Goal: Task Accomplishment & Management: Use online tool/utility

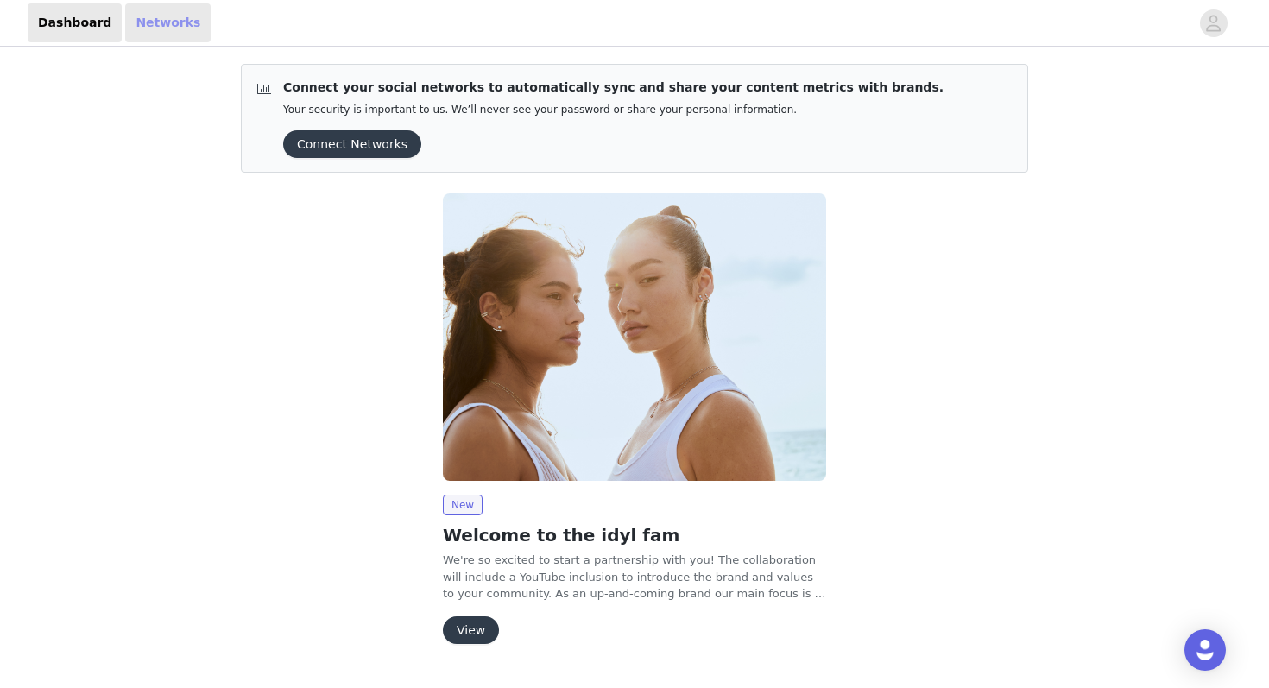
click at [148, 29] on link "Networks" at bounding box center [167, 22] width 85 height 39
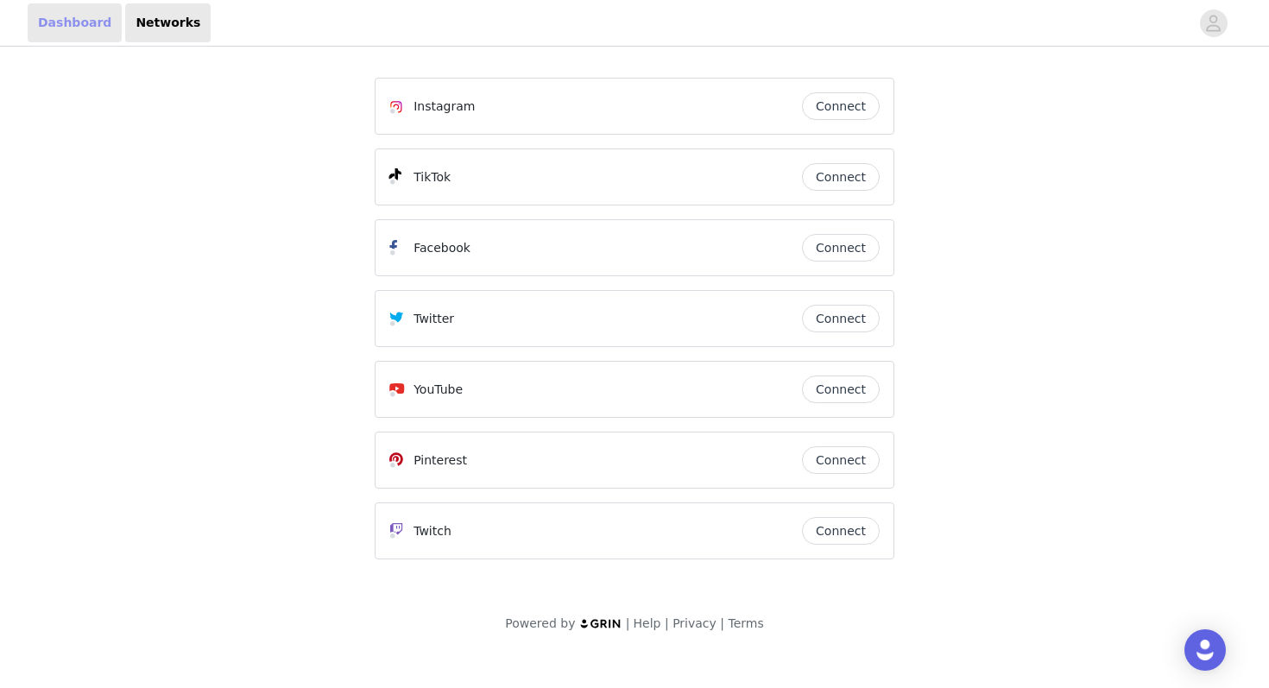
click at [58, 12] on link "Dashboard" at bounding box center [75, 22] width 94 height 39
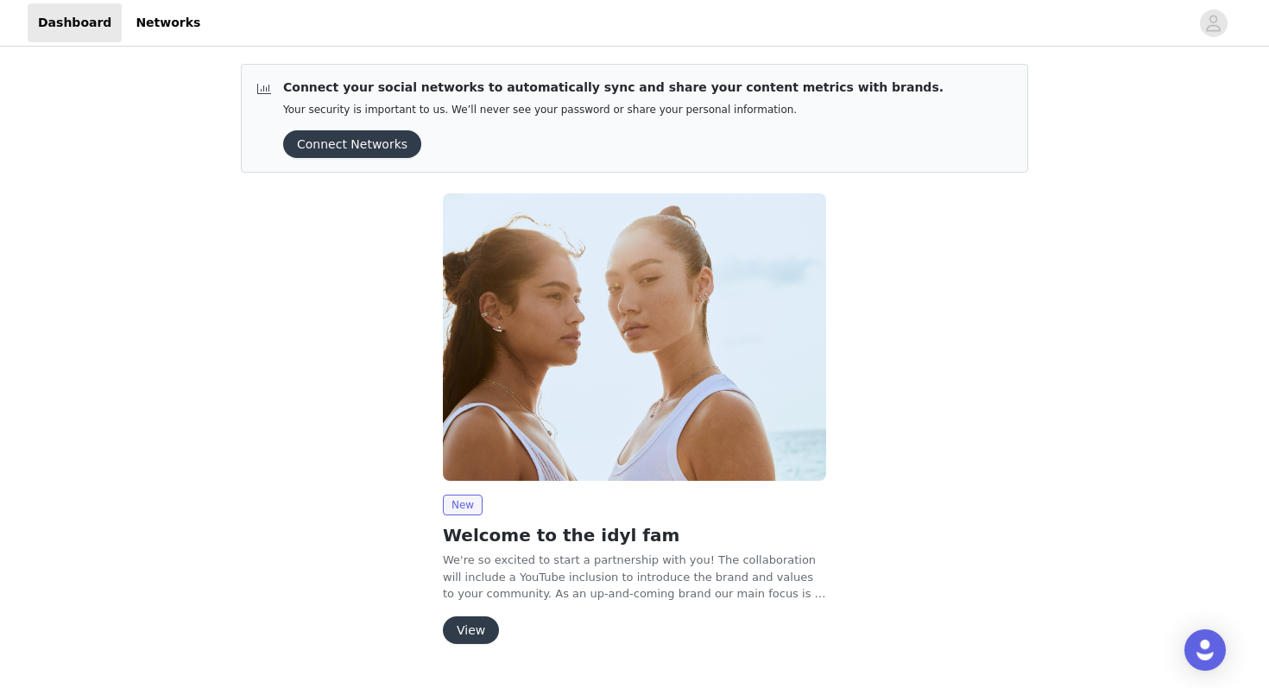
click at [369, 141] on button "Connect Networks" at bounding box center [352, 144] width 138 height 28
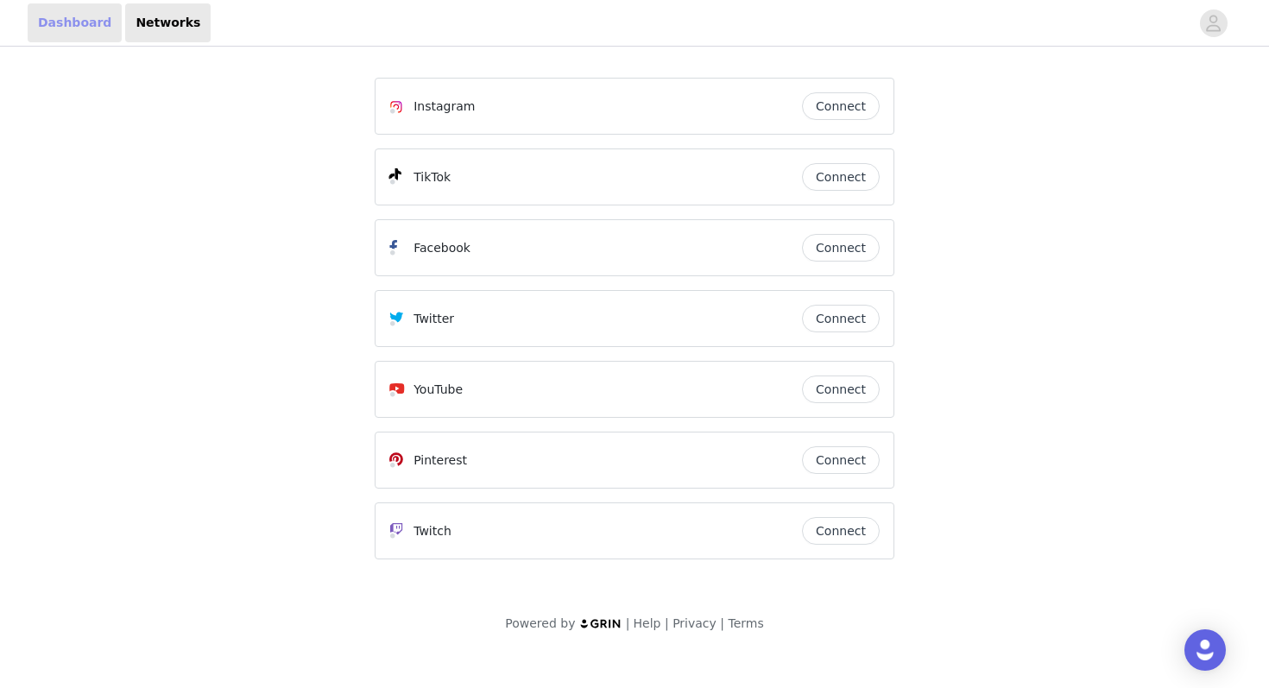
click at [68, 28] on link "Dashboard" at bounding box center [75, 22] width 94 height 39
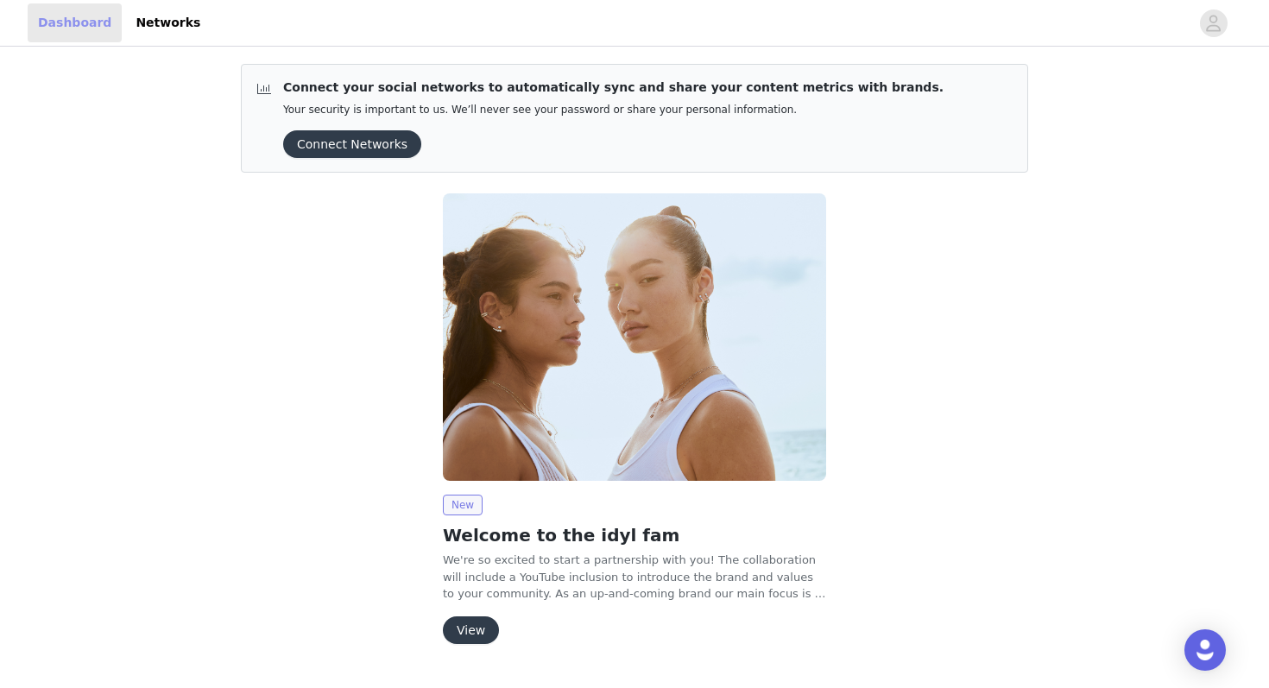
scroll to position [42, 0]
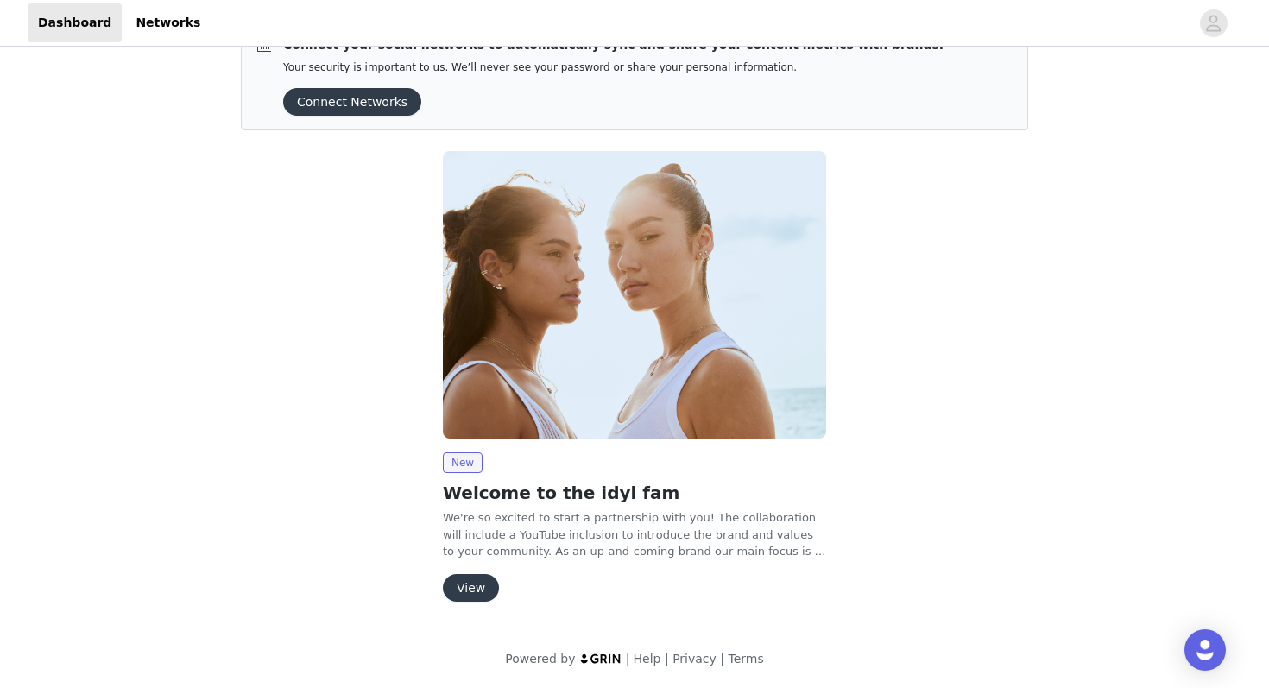
click at [470, 586] on button "View" at bounding box center [471, 588] width 56 height 28
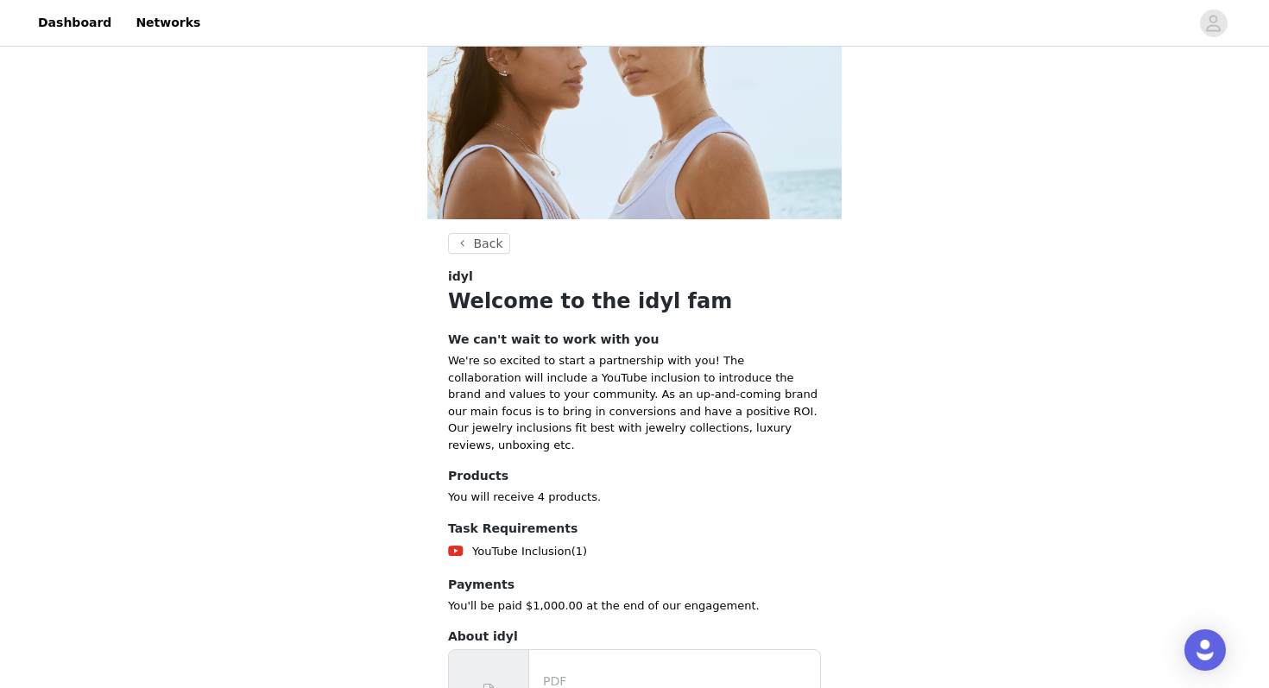
scroll to position [143, 0]
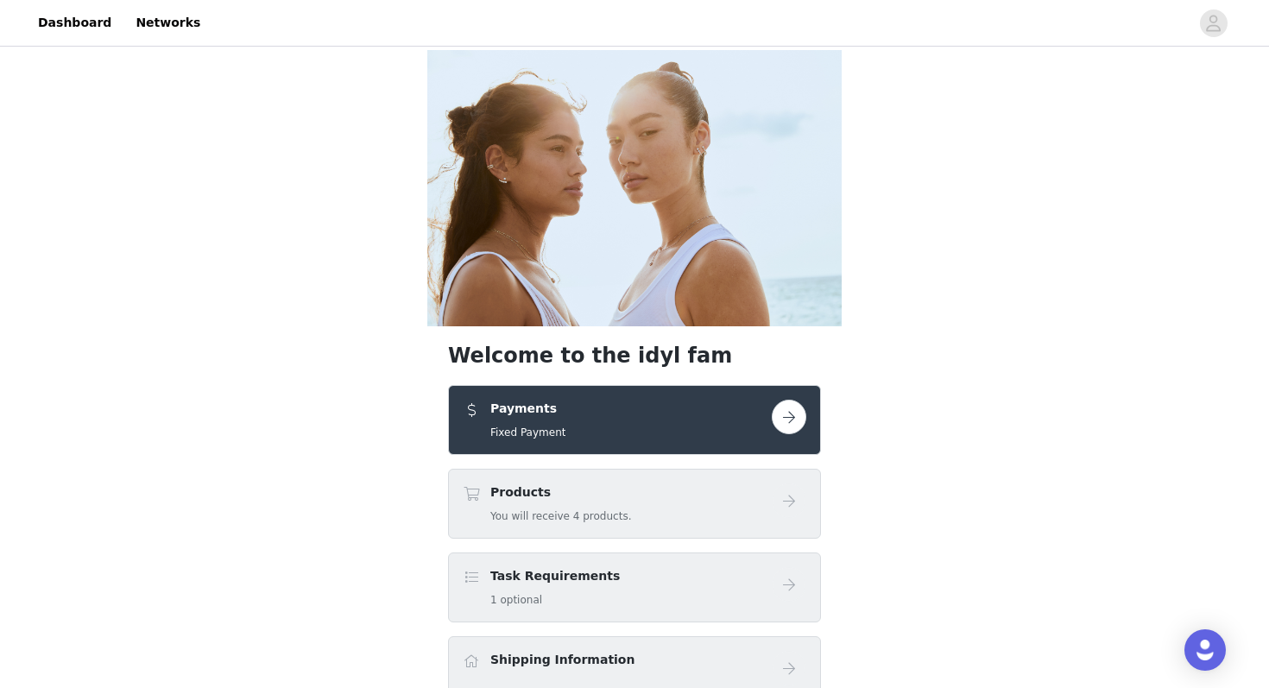
click at [798, 400] on button "button" at bounding box center [789, 417] width 35 height 35
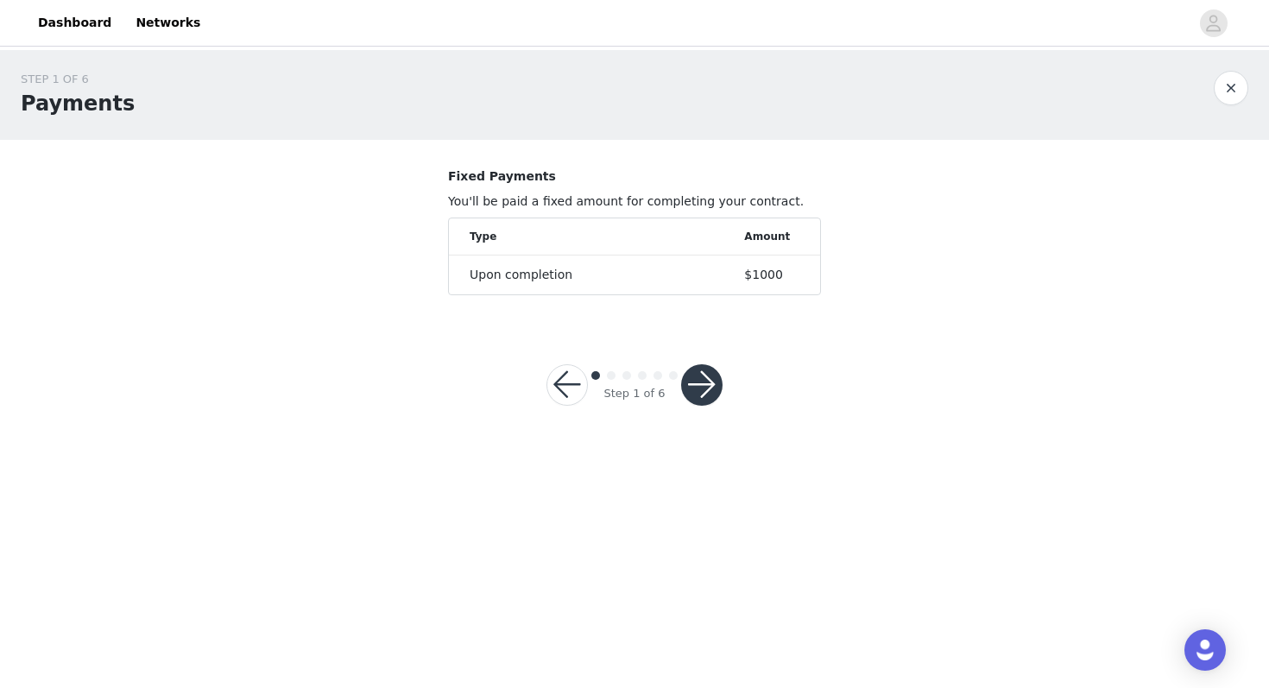
click at [695, 383] on button "button" at bounding box center [701, 384] width 41 height 41
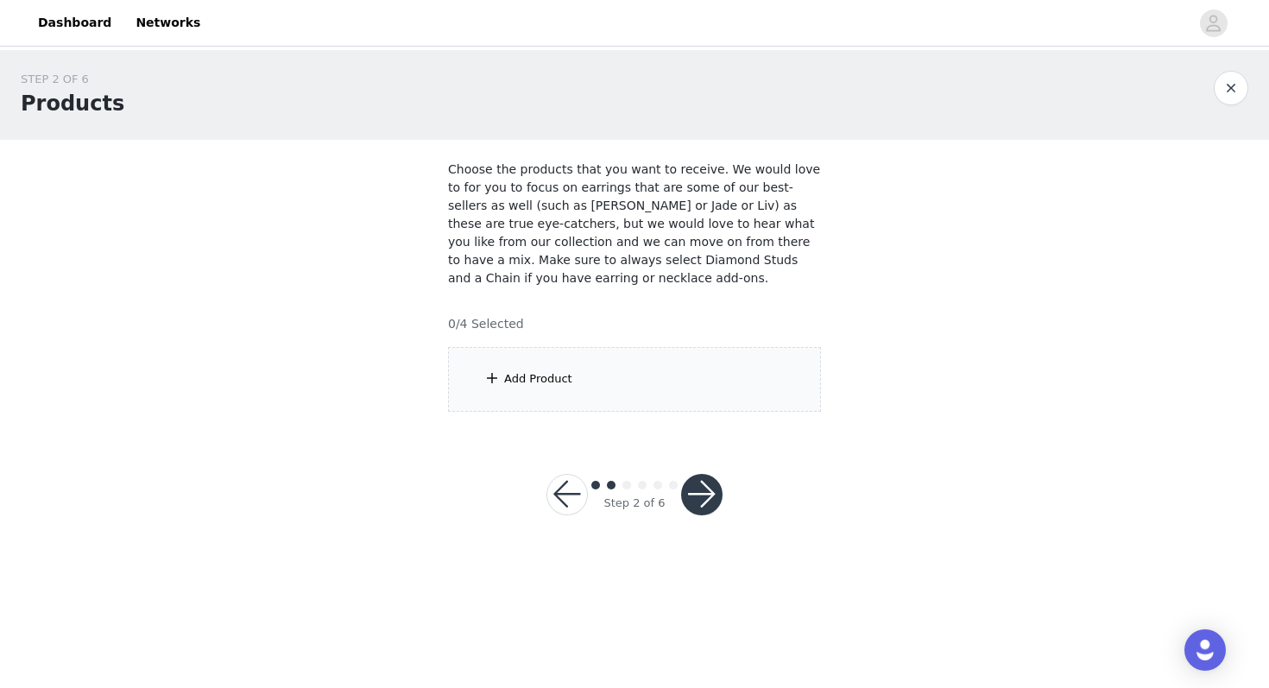
click at [543, 381] on div "Add Product" at bounding box center [538, 378] width 68 height 17
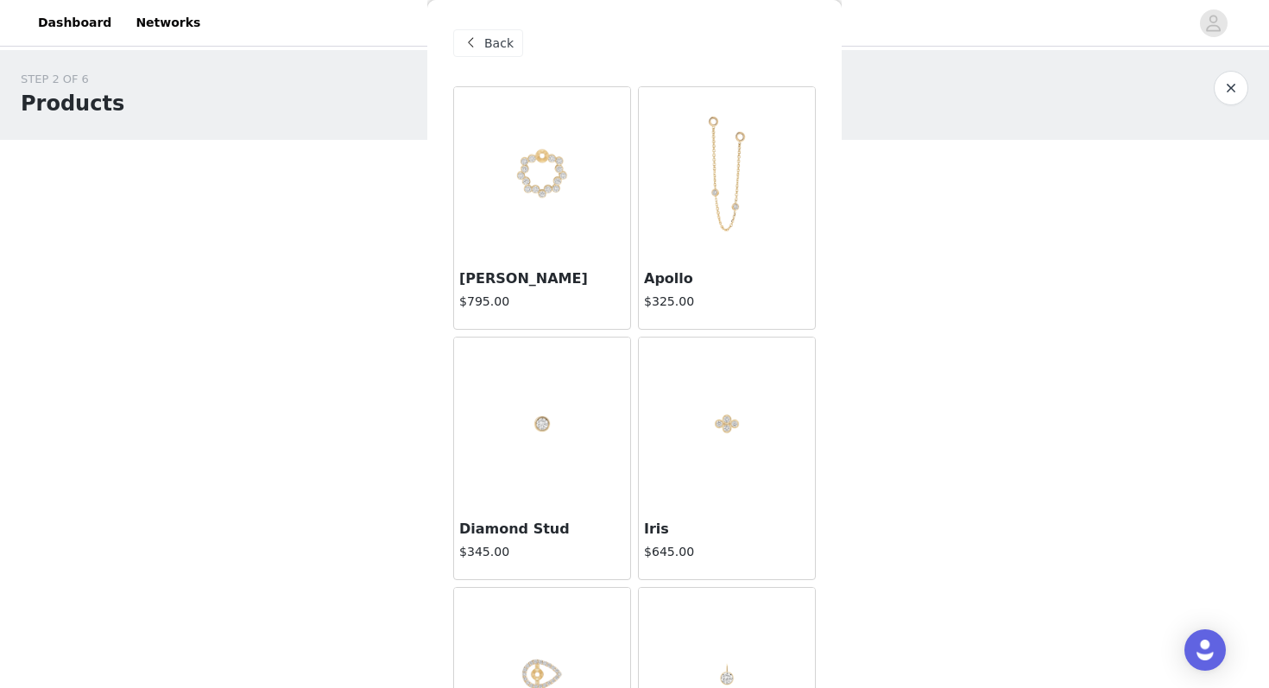
click at [488, 41] on span "Back" at bounding box center [498, 44] width 29 height 18
